Goal: Information Seeking & Learning: Learn about a topic

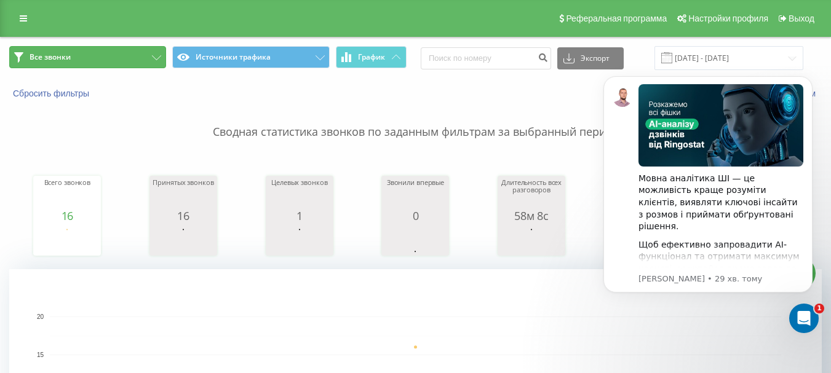
click at [124, 57] on button "Все звонки" at bounding box center [87, 57] width 157 height 22
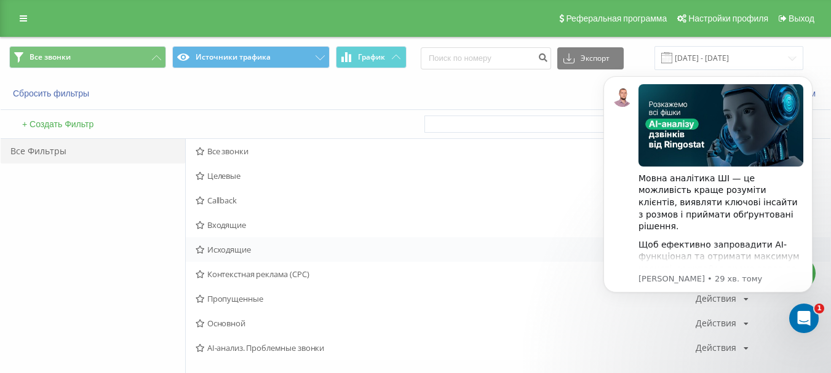
click at [238, 245] on span "Исходящие" at bounding box center [446, 249] width 500 height 9
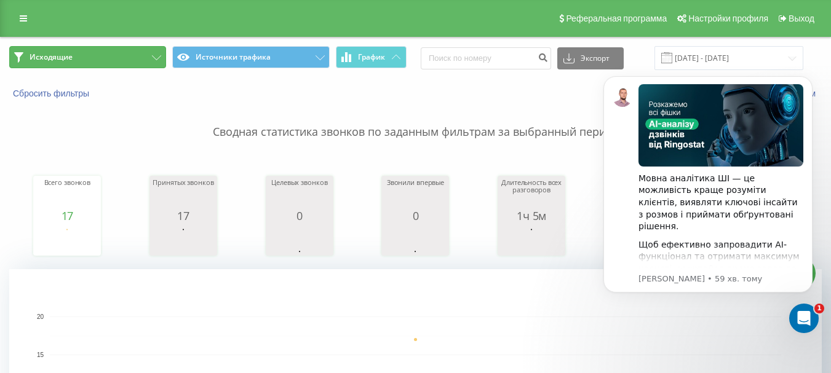
click at [87, 50] on button "Исходящие" at bounding box center [87, 57] width 157 height 22
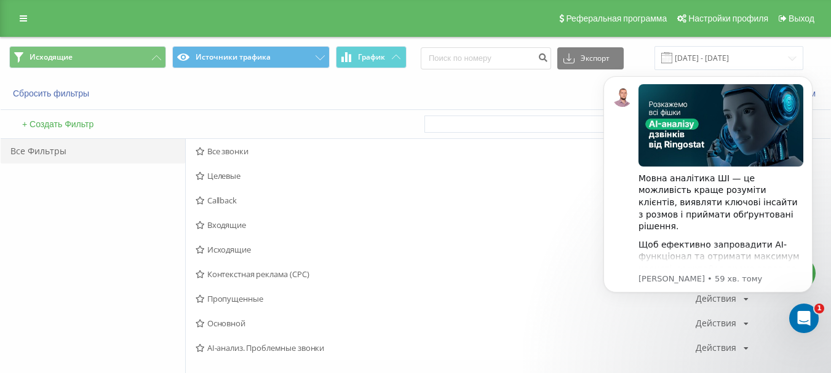
click at [234, 249] on span "Исходящие" at bounding box center [446, 249] width 500 height 9
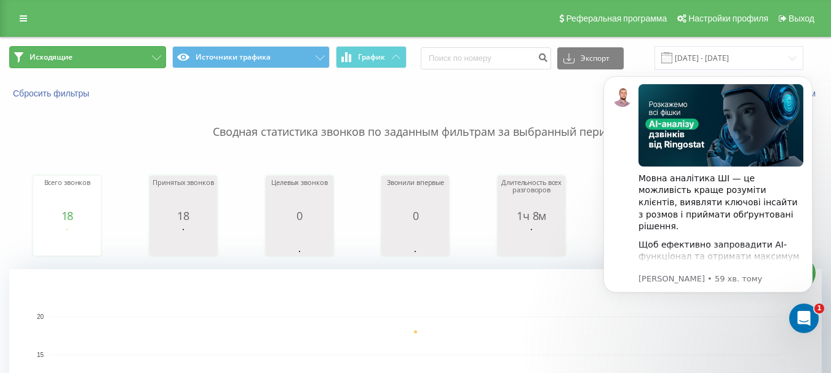
click at [98, 57] on button "Исходящие" at bounding box center [87, 57] width 157 height 22
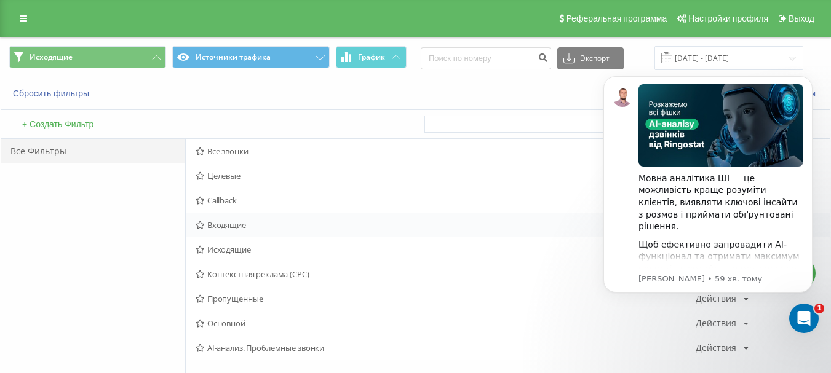
click at [237, 221] on span "Входящие" at bounding box center [446, 225] width 500 height 9
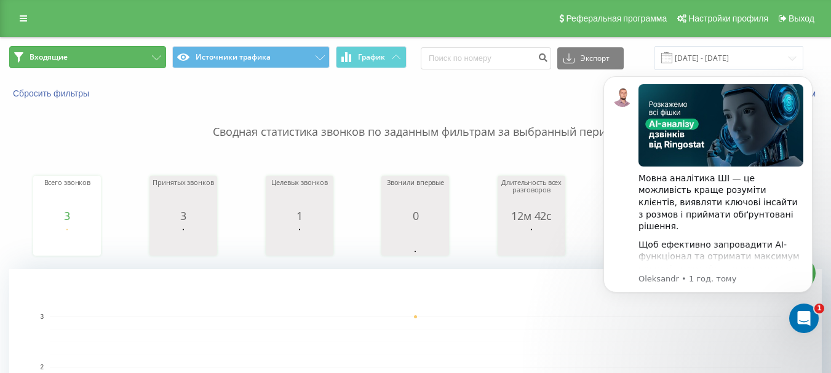
click at [105, 61] on button "Входящие" at bounding box center [87, 57] width 157 height 22
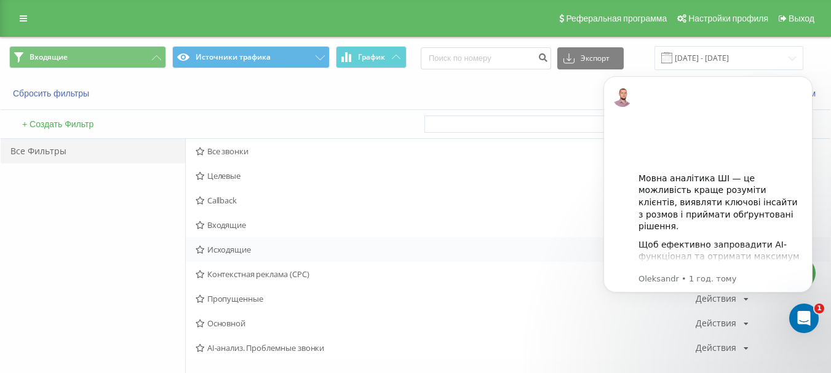
click at [241, 252] on span "Исходящие" at bounding box center [446, 249] width 500 height 9
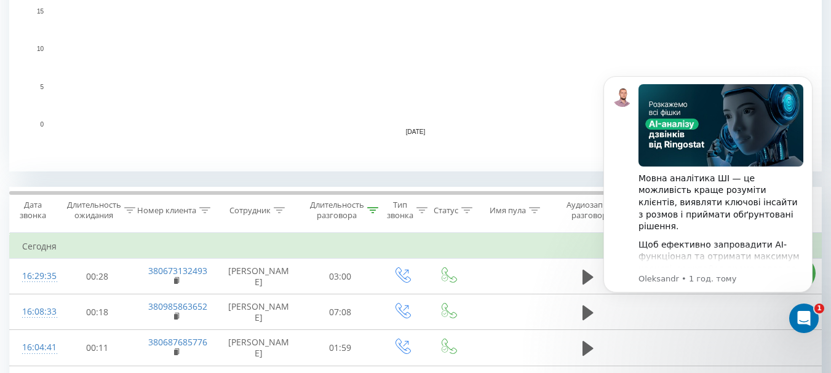
scroll to position [369, 0]
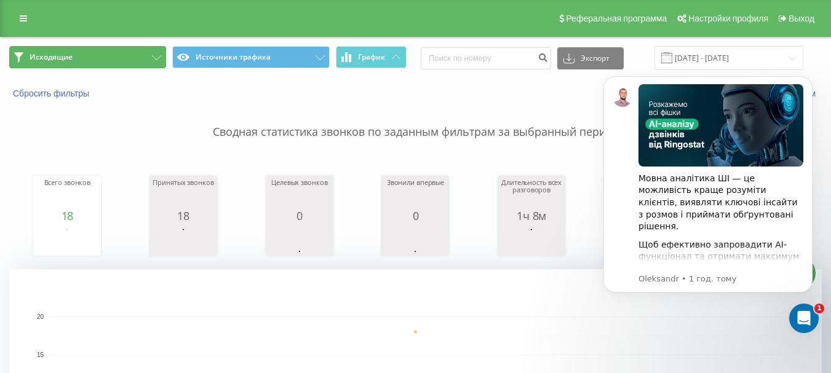
click at [132, 63] on button "Исходящие" at bounding box center [87, 57] width 157 height 22
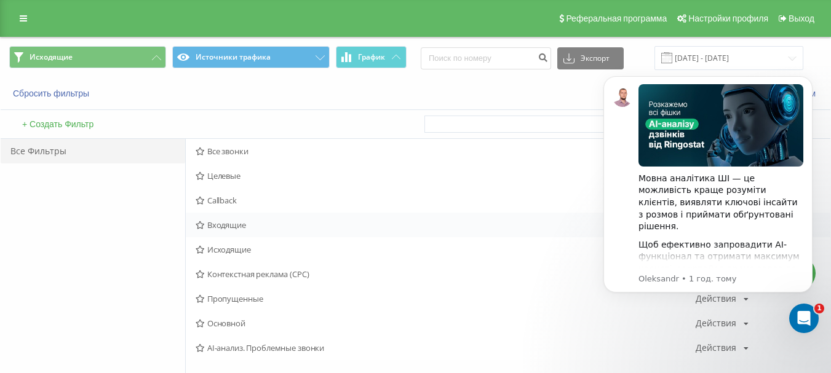
click at [235, 227] on span "Входящие" at bounding box center [446, 225] width 500 height 9
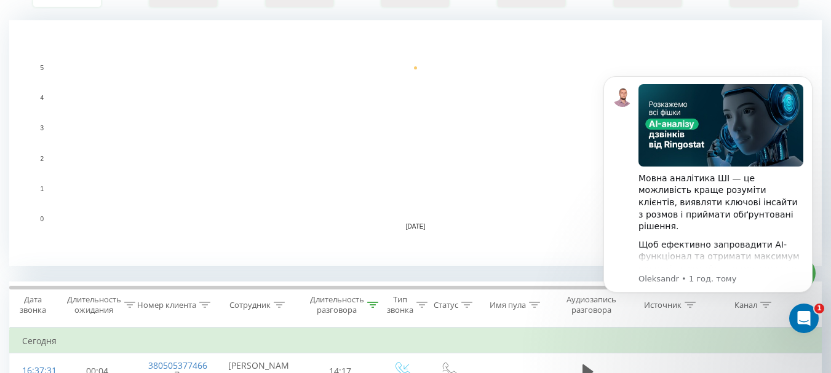
scroll to position [413, 0]
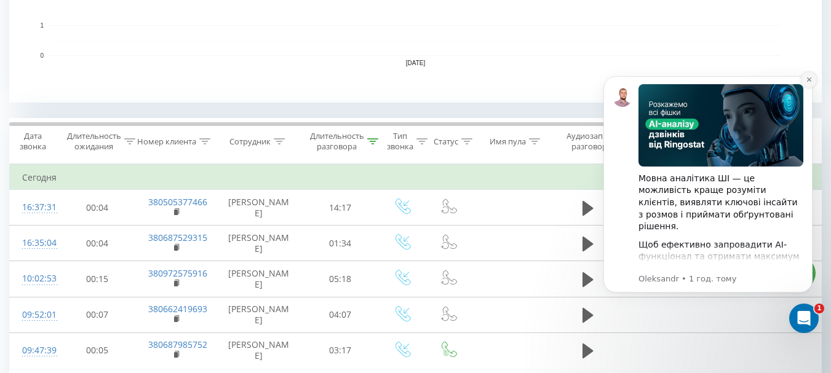
click at [806, 82] on icon "Dismiss notification" at bounding box center [809, 79] width 7 height 7
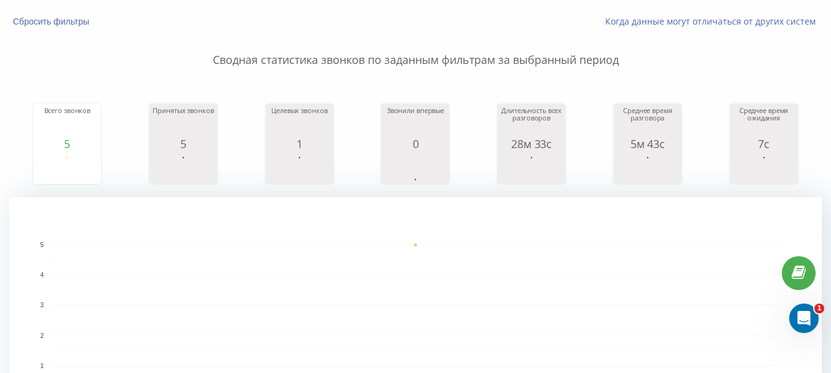
scroll to position [0, 0]
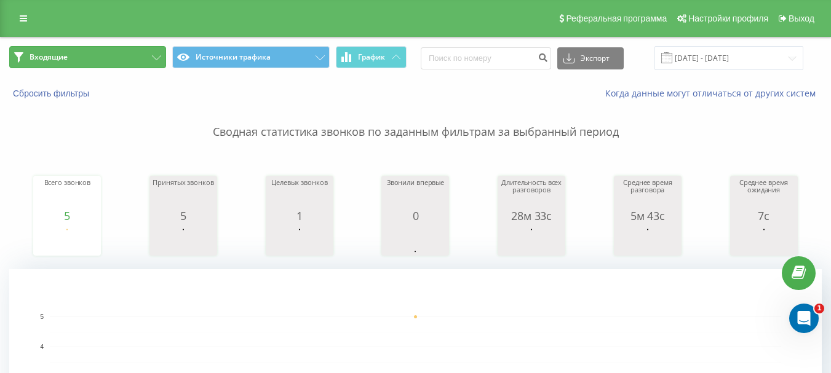
click at [137, 66] on button "Входящие" at bounding box center [87, 57] width 157 height 22
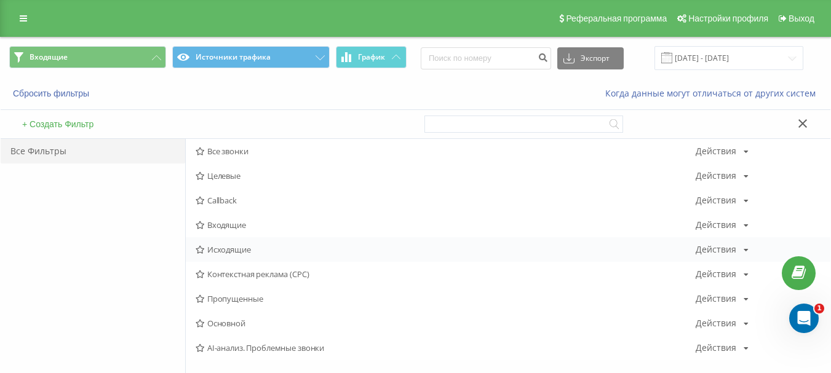
click at [253, 245] on span "Исходящие" at bounding box center [446, 249] width 500 height 9
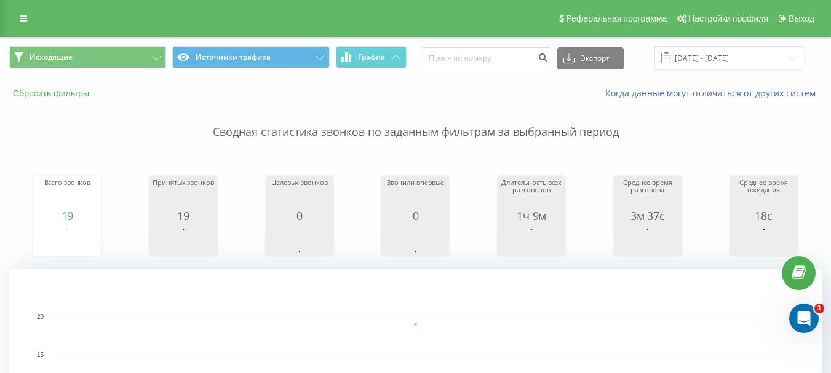
click at [38, 93] on button "Сбросить фильтры" at bounding box center [52, 93] width 86 height 11
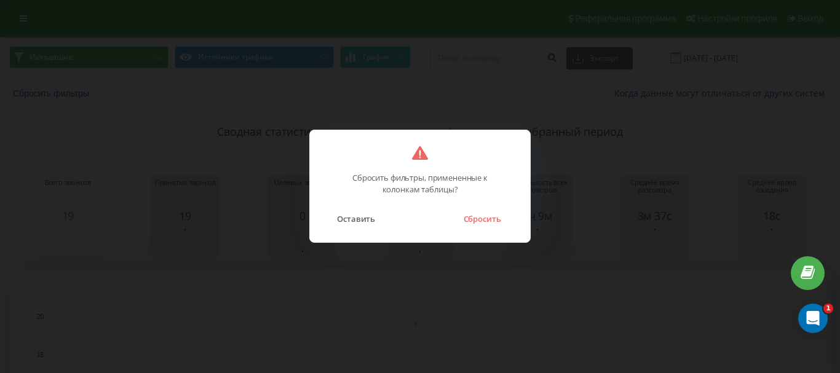
click at [490, 222] on button "Сбросить" at bounding box center [482, 219] width 50 height 16
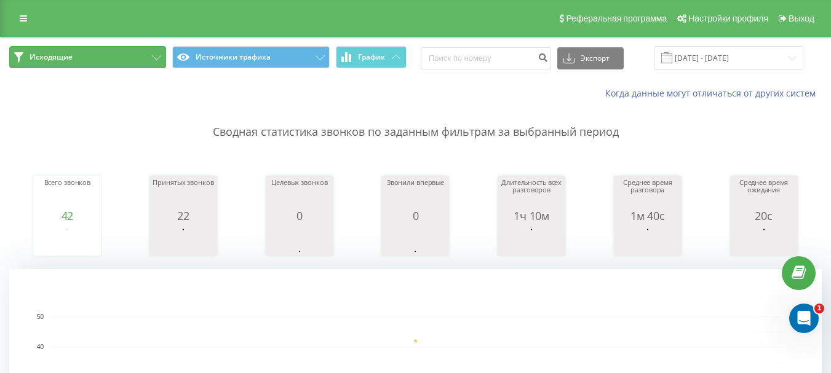
click at [112, 61] on button "Исходящие" at bounding box center [87, 57] width 157 height 22
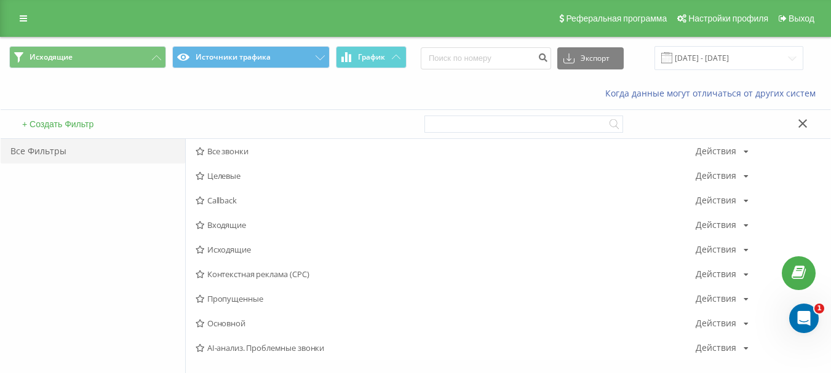
click at [135, 87] on div "Когда данные могут отличаться от других систем" at bounding box center [416, 94] width 830 height 30
click at [808, 122] on button at bounding box center [803, 124] width 18 height 13
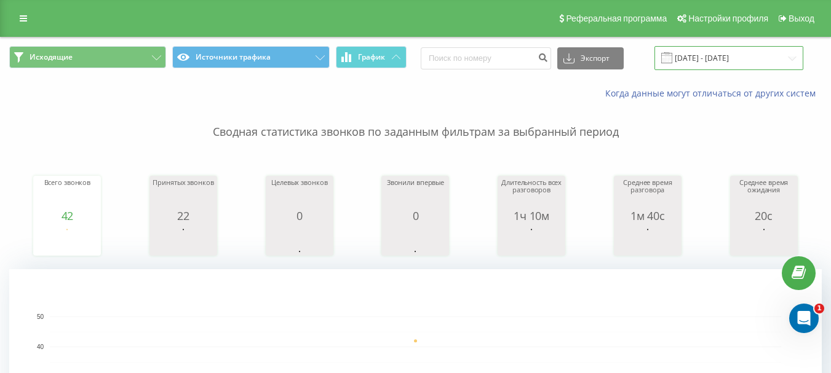
click at [752, 57] on input "[DATE] - [DATE]" at bounding box center [728, 58] width 149 height 24
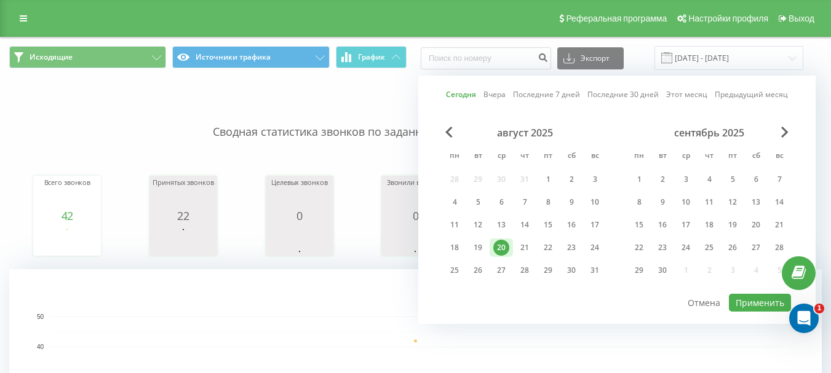
click at [498, 252] on div "20" at bounding box center [501, 248] width 16 height 16
click at [746, 296] on button "Применить" at bounding box center [760, 303] width 62 height 18
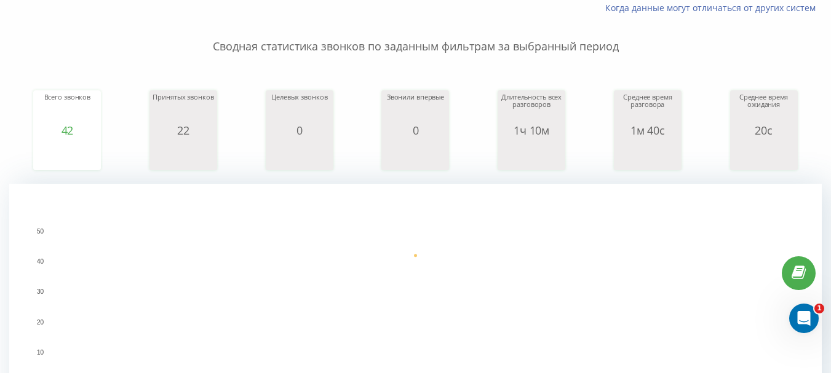
scroll to position [369, 0]
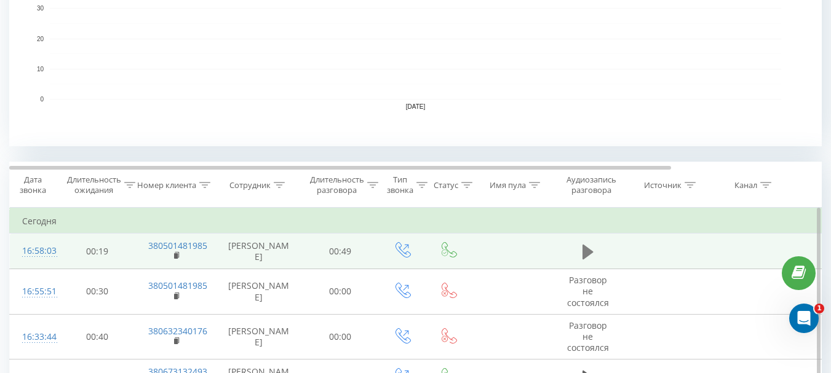
click at [589, 250] on icon at bounding box center [587, 252] width 11 height 17
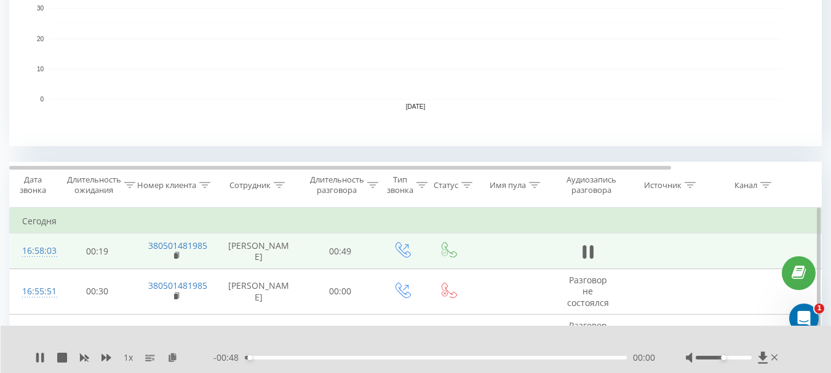
click at [328, 363] on div "- 00:48 00:00 00:00" at bounding box center [434, 358] width 442 height 12
click at [328, 360] on div "- 00:48 00:00 00:00" at bounding box center [434, 358] width 442 height 12
click at [330, 357] on div "00:01" at bounding box center [436, 358] width 382 height 4
click at [368, 357] on div "00:16" at bounding box center [436, 358] width 382 height 4
click at [39, 356] on icon at bounding box center [40, 358] width 10 height 10
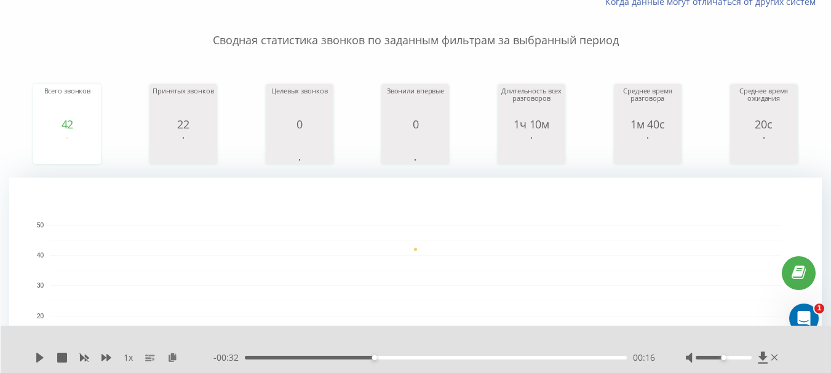
scroll to position [0, 0]
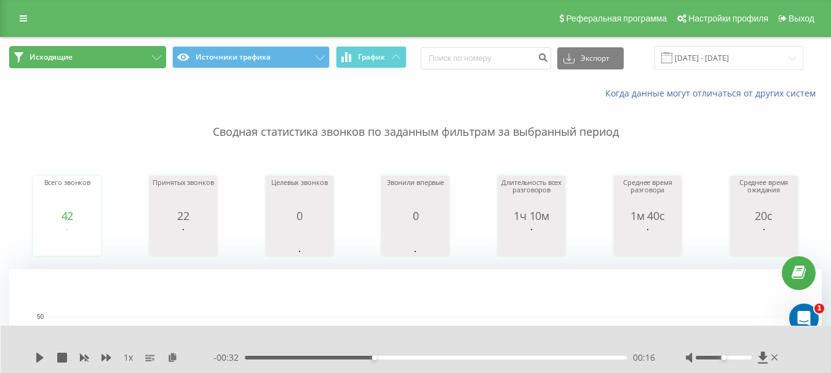
click at [78, 63] on button "Исходящие" at bounding box center [87, 57] width 157 height 22
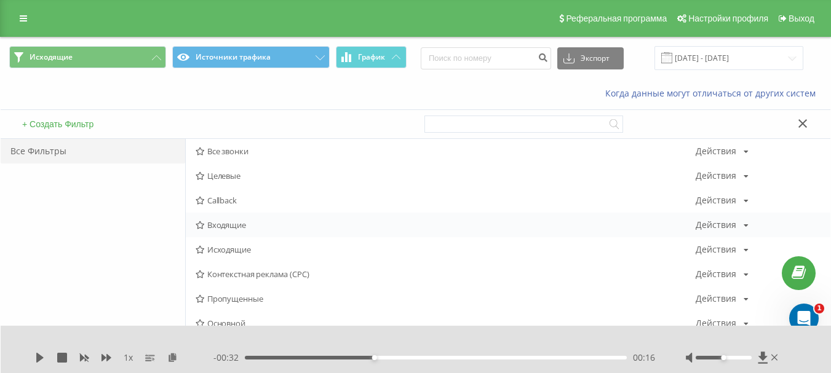
click at [239, 228] on span "Входящие" at bounding box center [446, 225] width 500 height 9
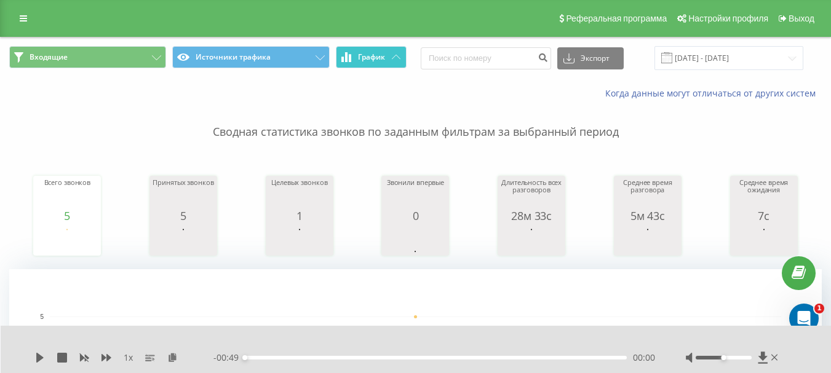
click at [392, 57] on icon at bounding box center [396, 57] width 9 height 4
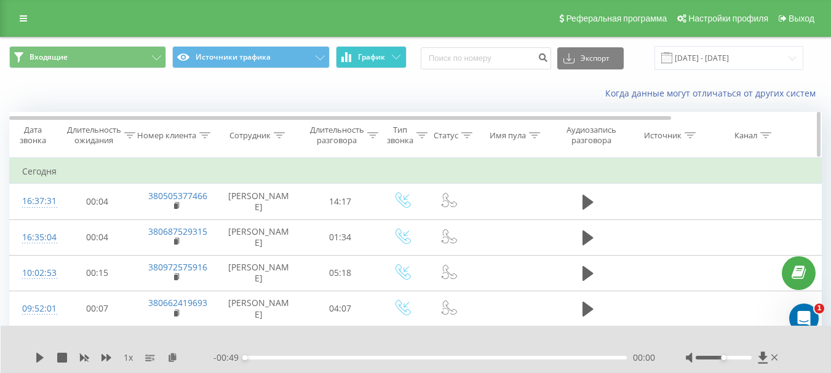
click at [101, 133] on div "Длительность ожидания" at bounding box center [94, 135] width 54 height 21
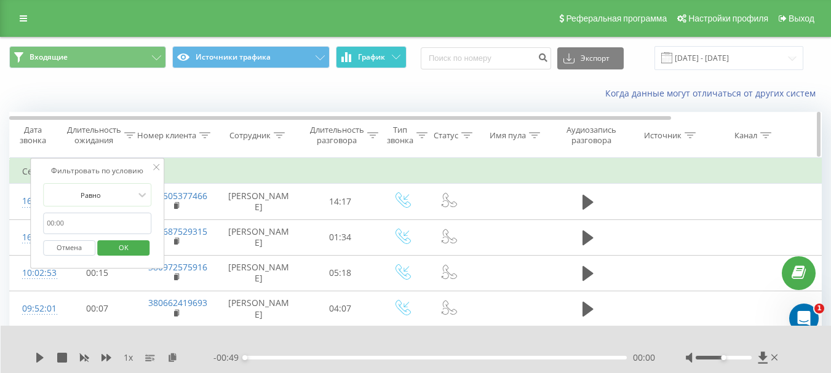
click at [342, 140] on div "Длительность разговора" at bounding box center [337, 135] width 54 height 21
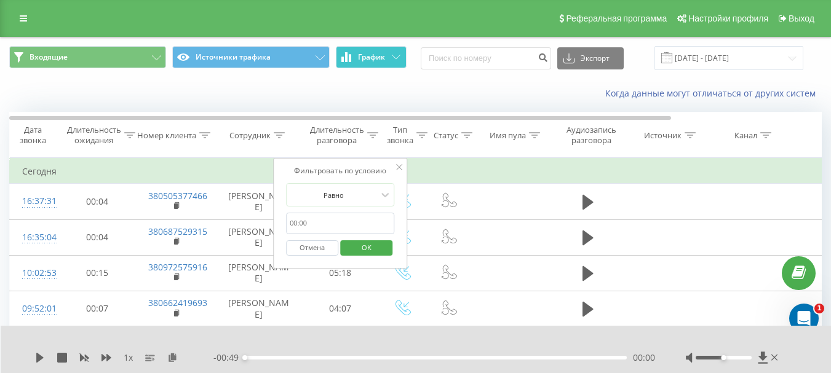
click at [334, 224] on input "text" at bounding box center [340, 224] width 108 height 22
type input "00:20"
click at [378, 250] on span "OK" at bounding box center [366, 247] width 34 height 19
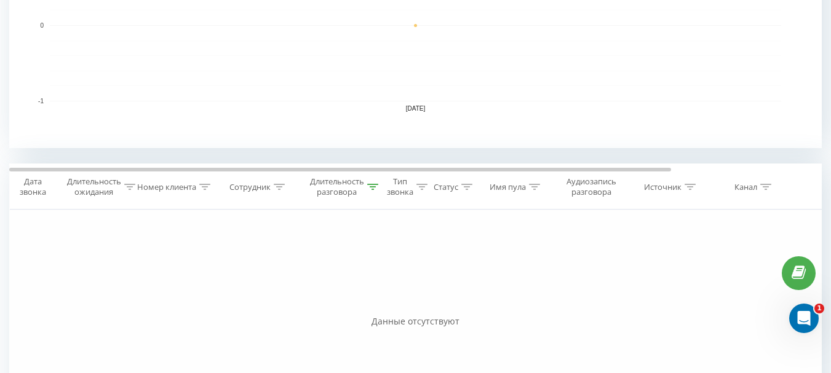
scroll to position [369, 0]
click at [344, 183] on div "Длительность разговора" at bounding box center [337, 185] width 54 height 21
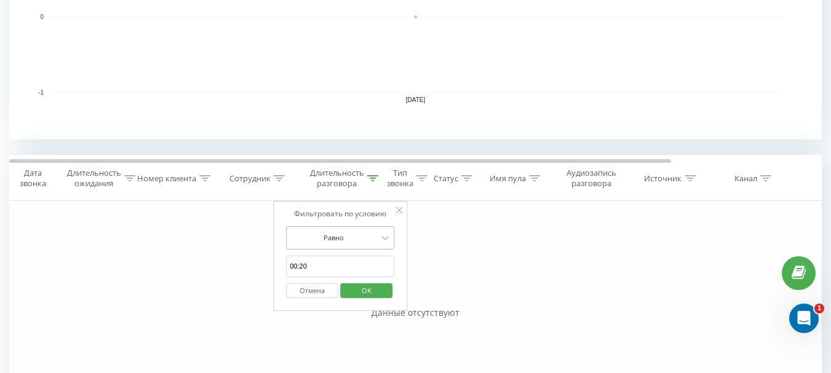
click at [357, 242] on div at bounding box center [333, 238] width 87 height 12
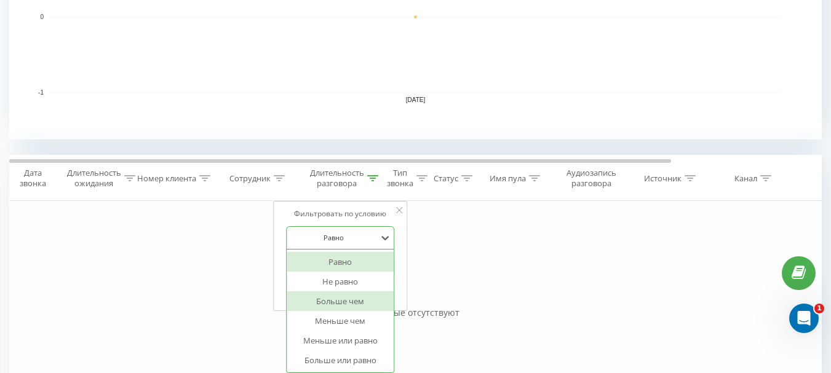
click at [363, 300] on div "Больше чем" at bounding box center [340, 302] width 107 height 20
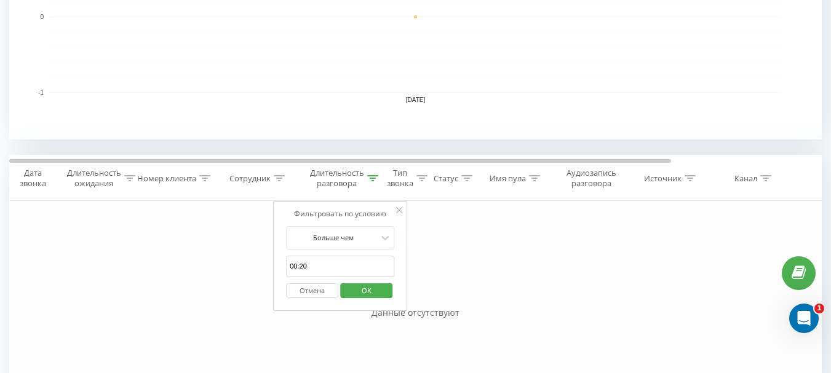
click at [370, 291] on span "OK" at bounding box center [366, 290] width 34 height 19
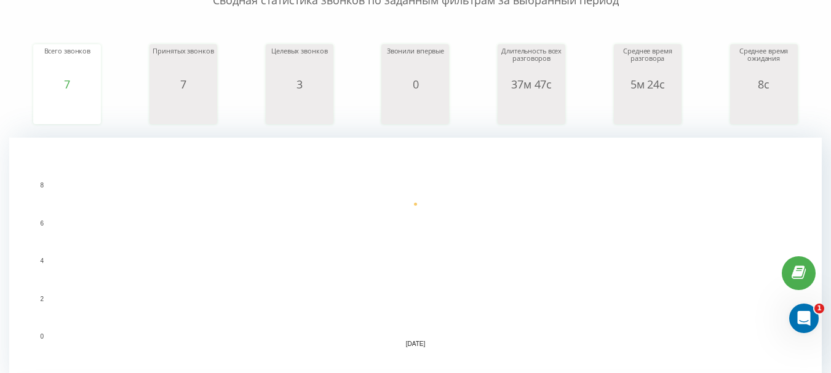
scroll to position [10, 0]
